Goal: Task Accomplishment & Management: Use online tool/utility

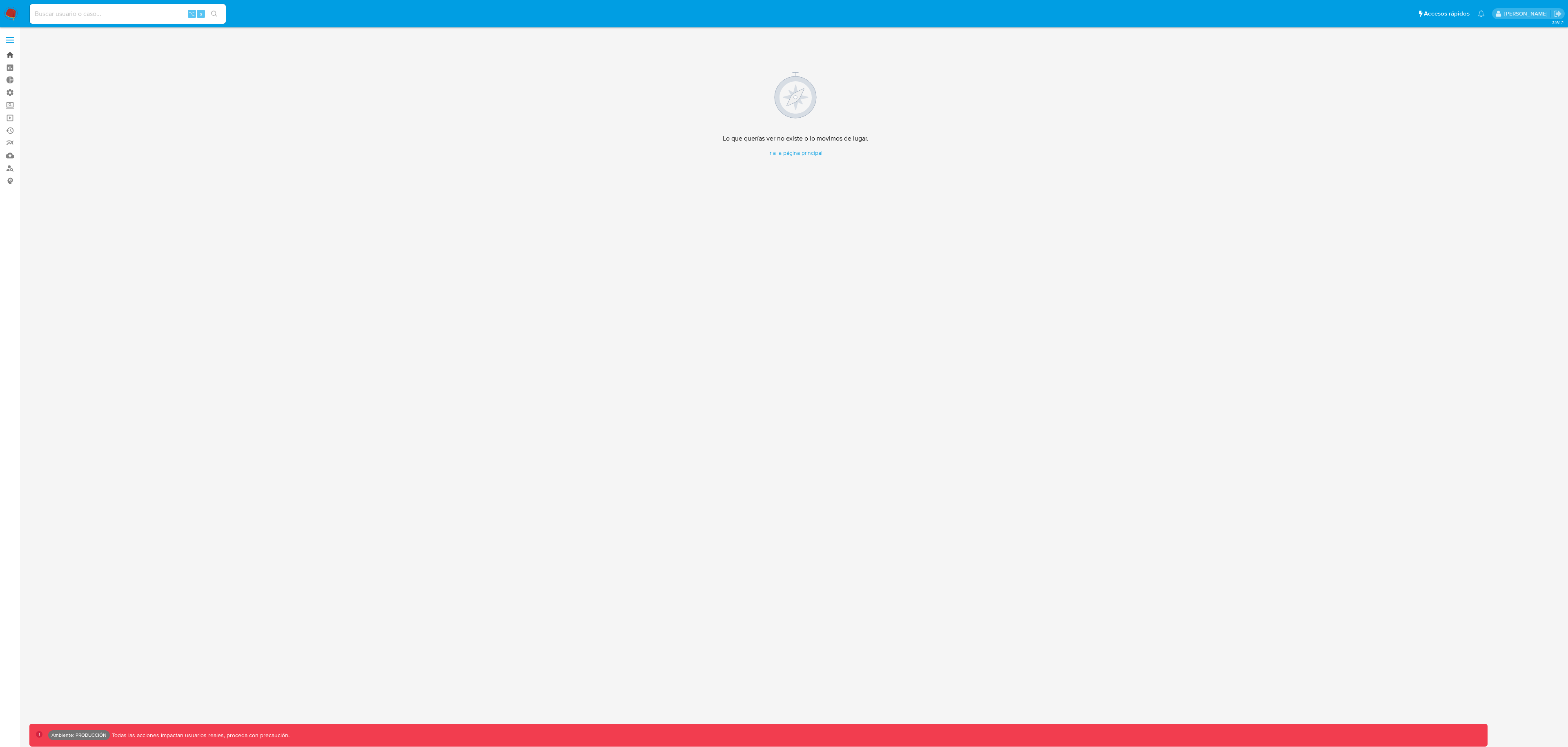
click at [15, 52] on link "Bandeja" at bounding box center [48, 54] width 97 height 13
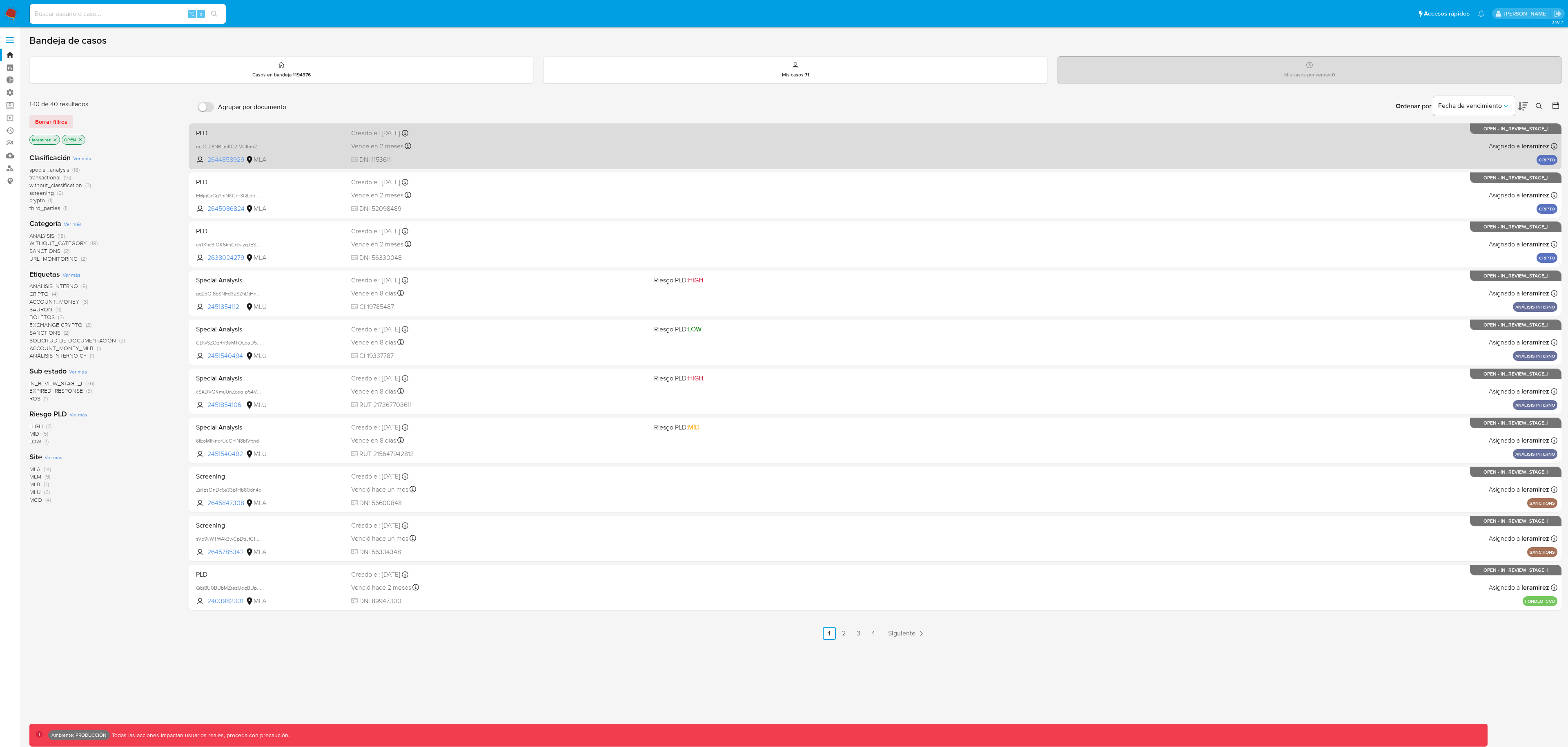
click at [236, 160] on span "2644858929" at bounding box center [226, 160] width 37 height 9
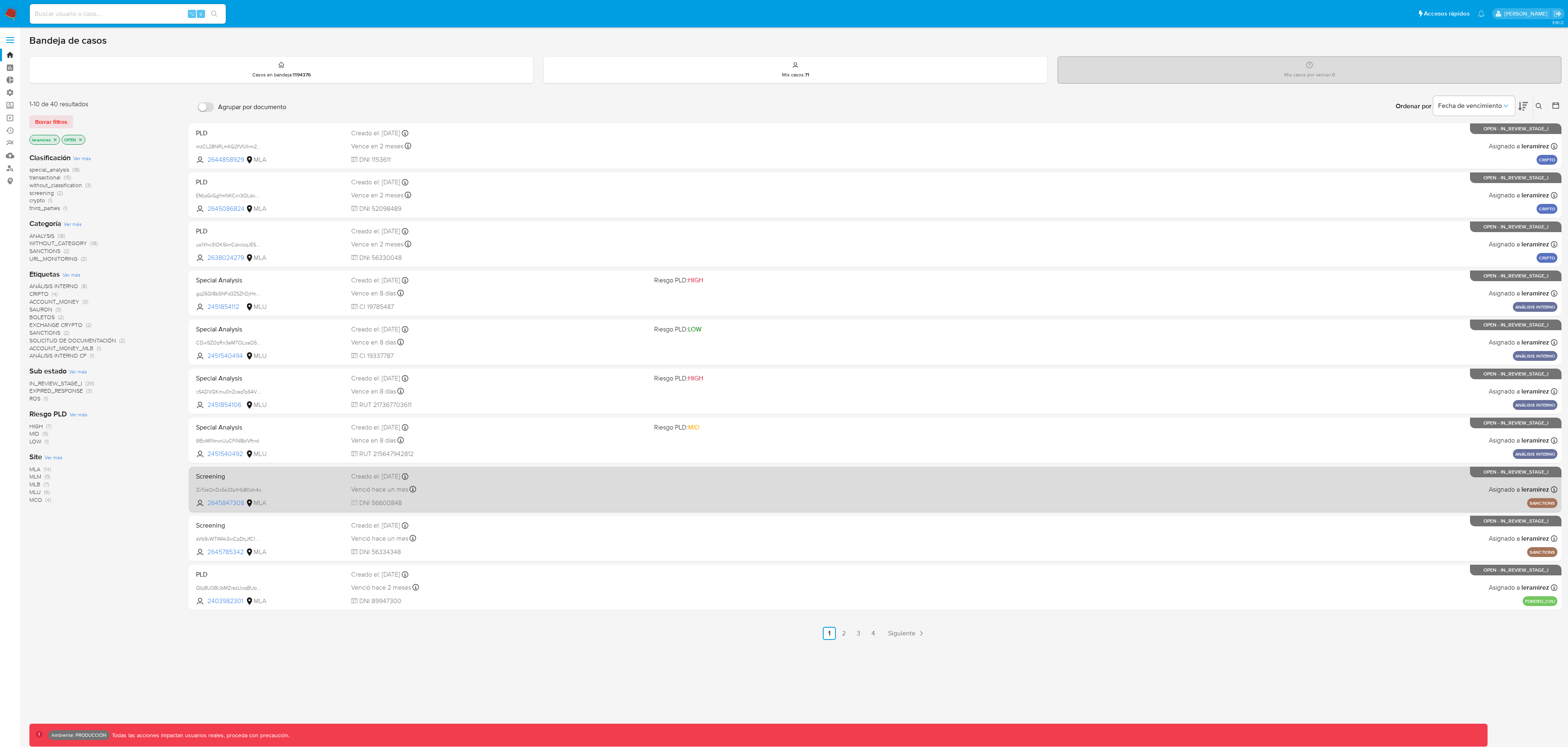
click at [260, 476] on span "Screening" at bounding box center [270, 476] width 148 height 11
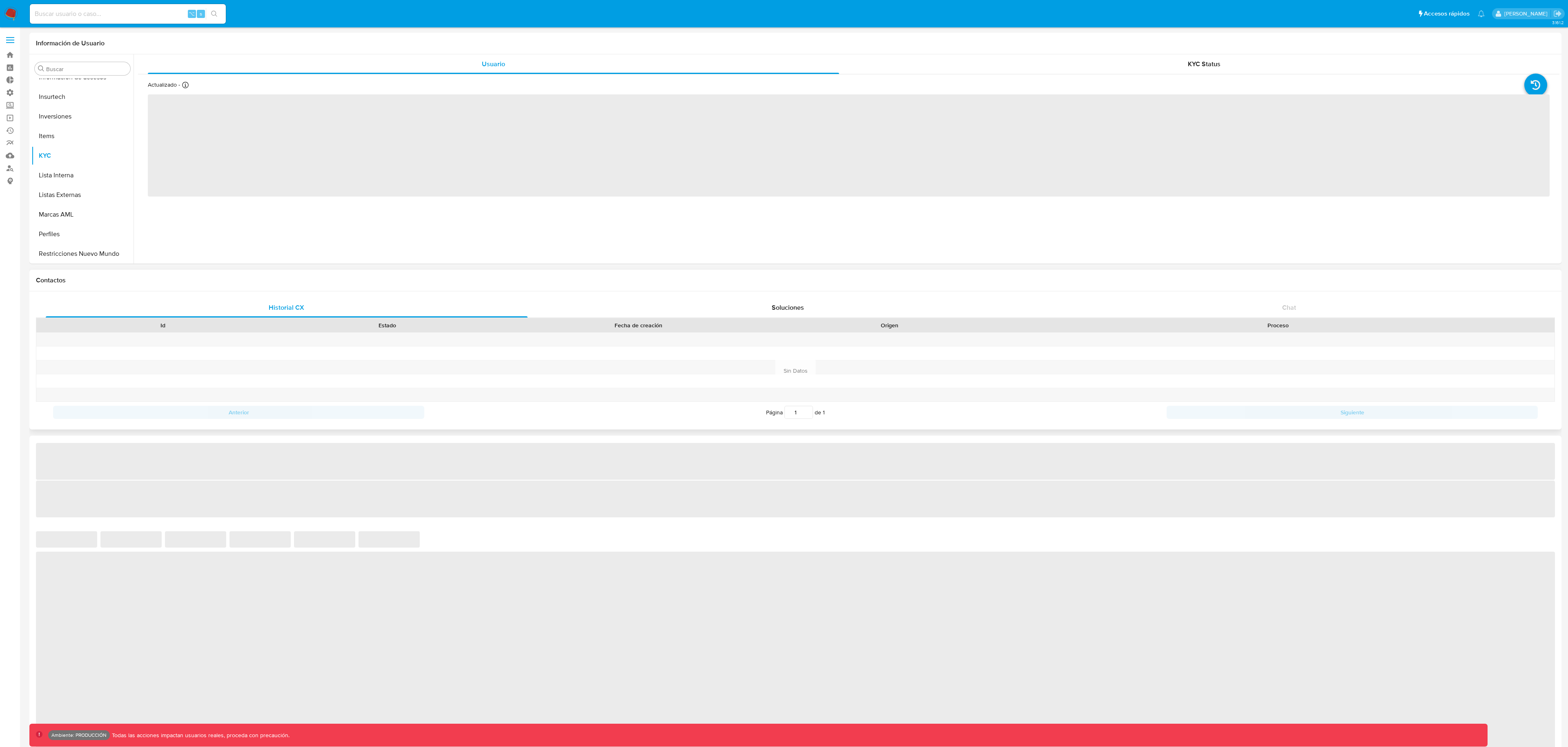
scroll to position [423, 0]
select select "10"
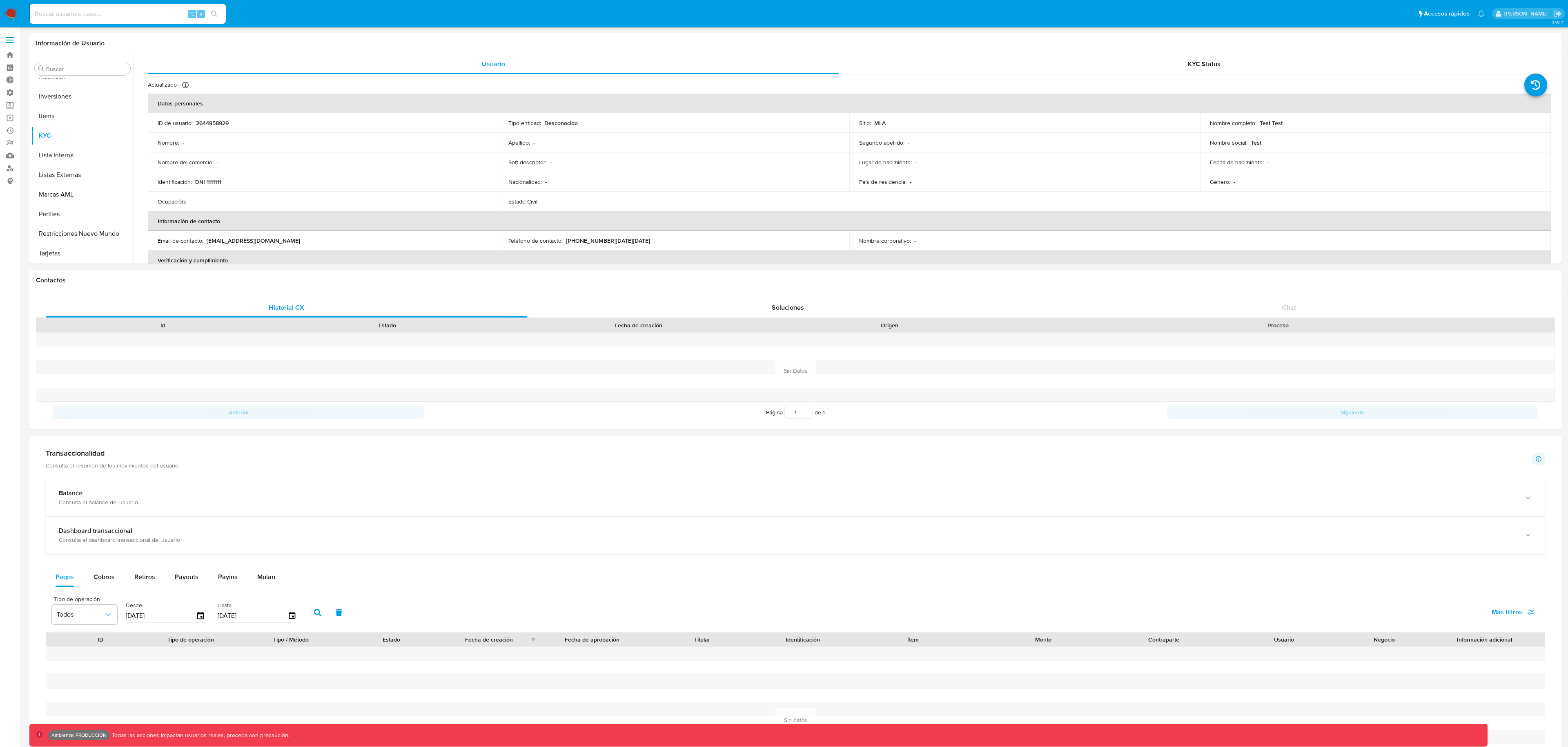
scroll to position [173, 0]
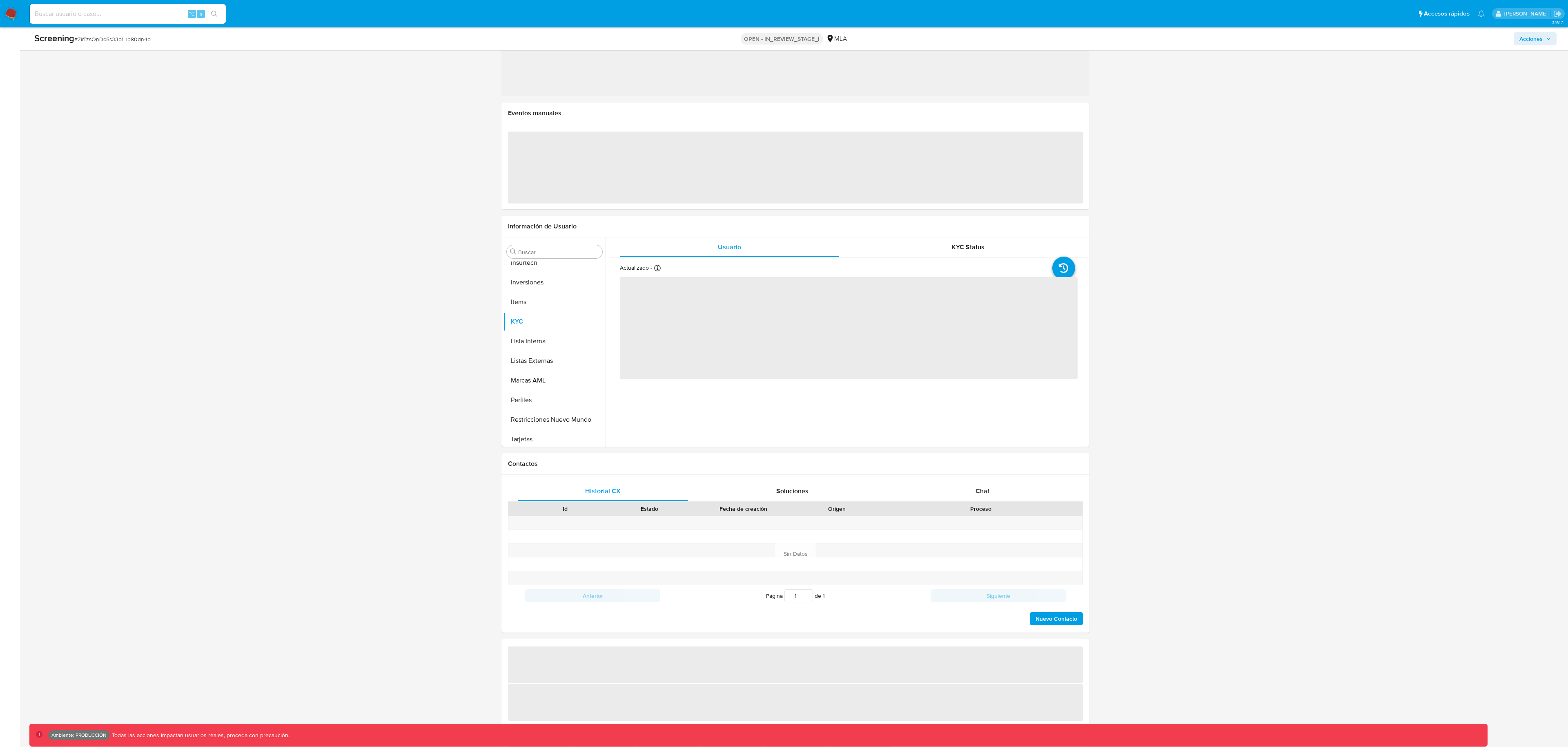
scroll to position [423, 0]
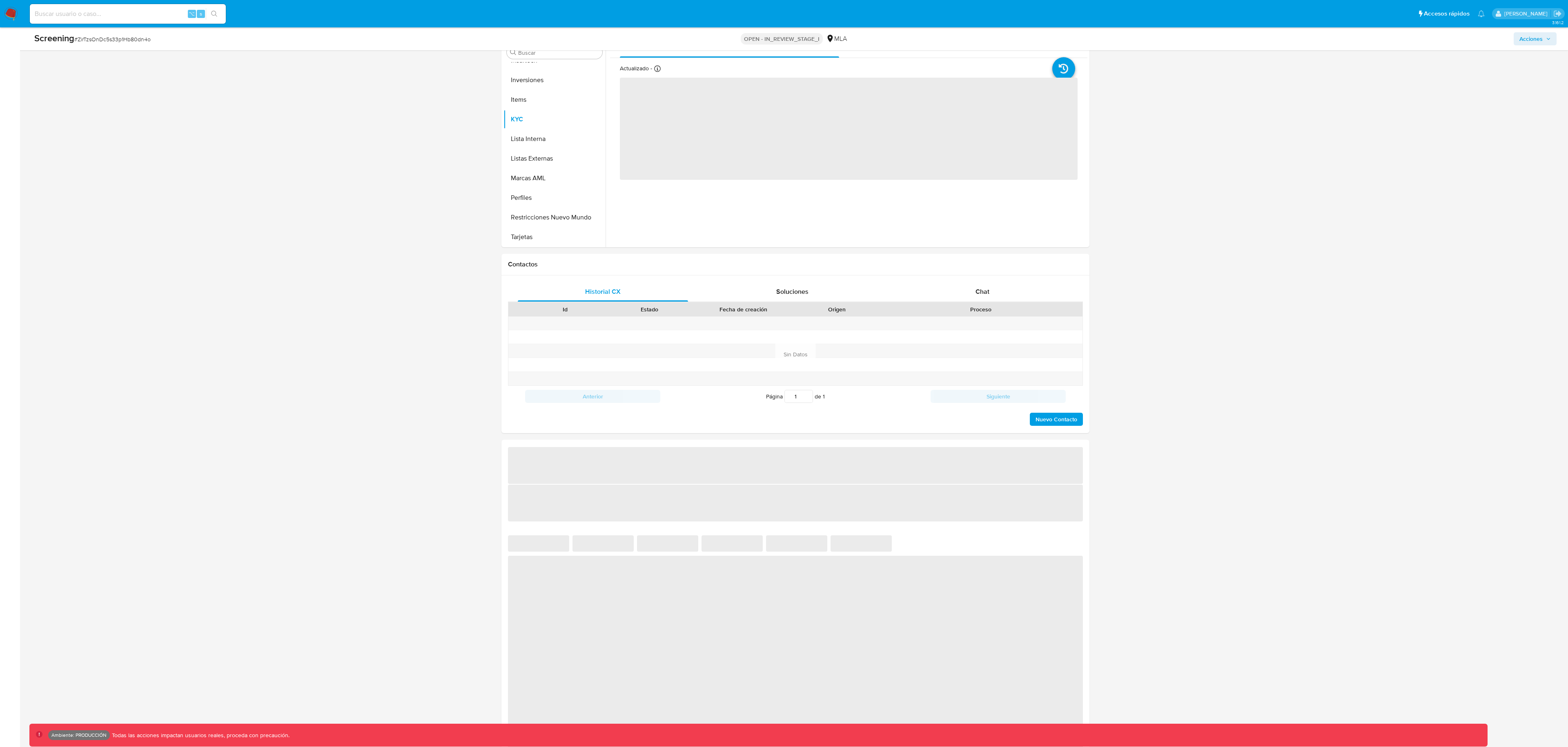
select select "10"
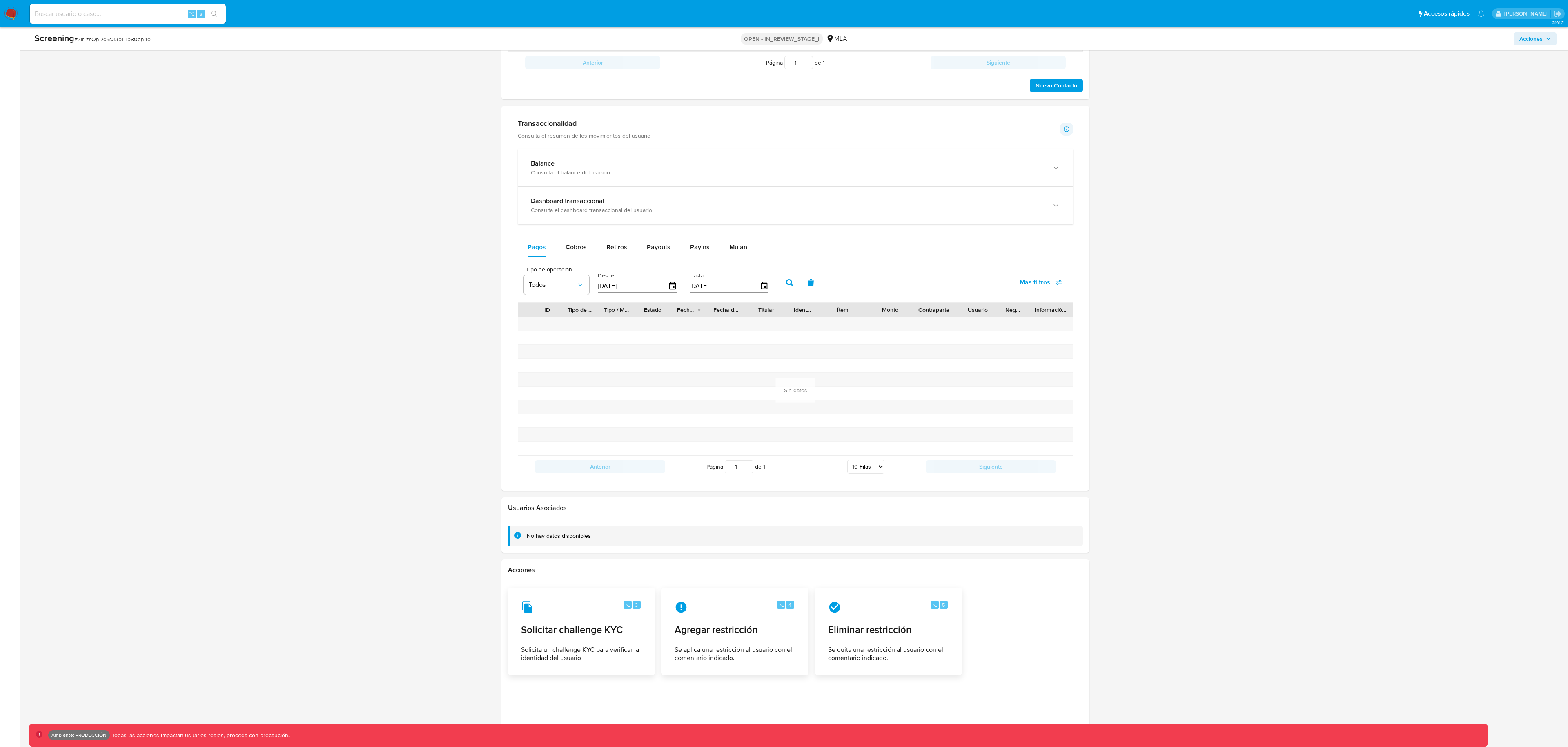
scroll to position [658, 0]
